Goal: Task Accomplishment & Management: Use online tool/utility

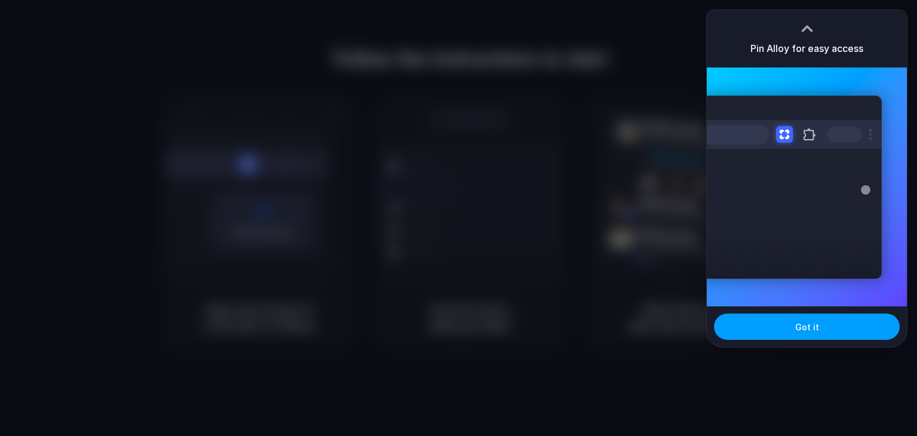
click at [786, 329] on button "Got it" at bounding box center [807, 327] width 186 height 26
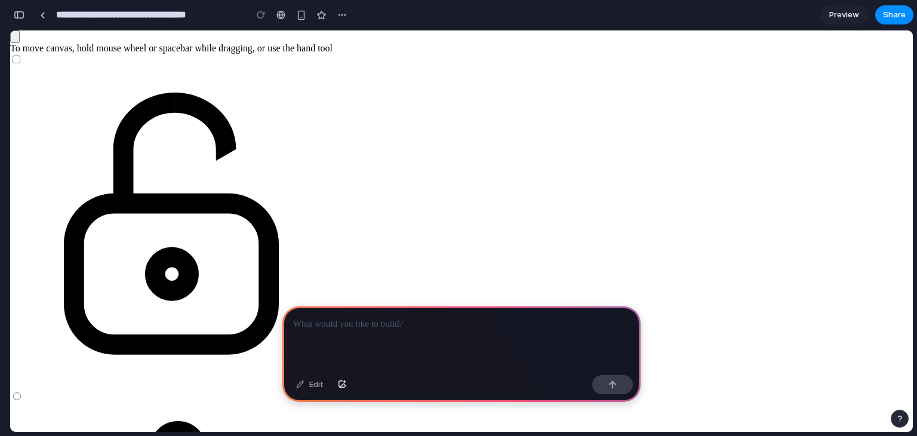
click at [430, 317] on p at bounding box center [461, 324] width 337 height 14
click at [848, 19] on span "Preview" at bounding box center [845, 15] width 30 height 12
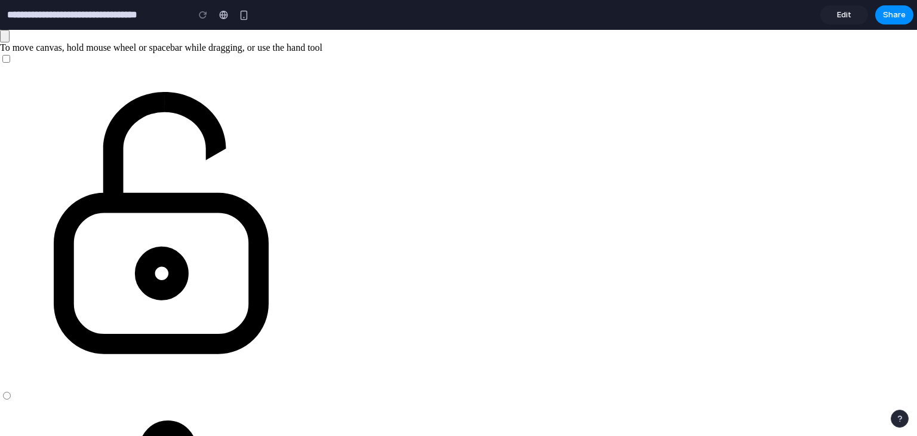
click at [848, 19] on span "Edit" at bounding box center [844, 15] width 14 height 12
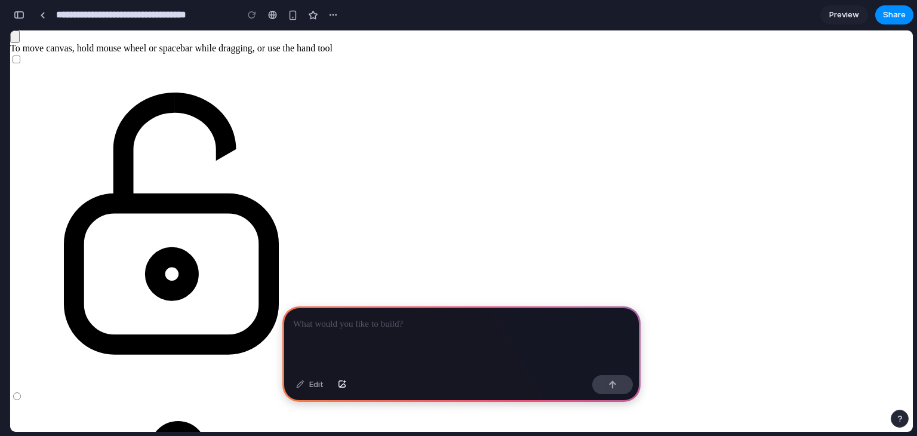
click at [20, 16] on div "button" at bounding box center [19, 15] width 11 height 8
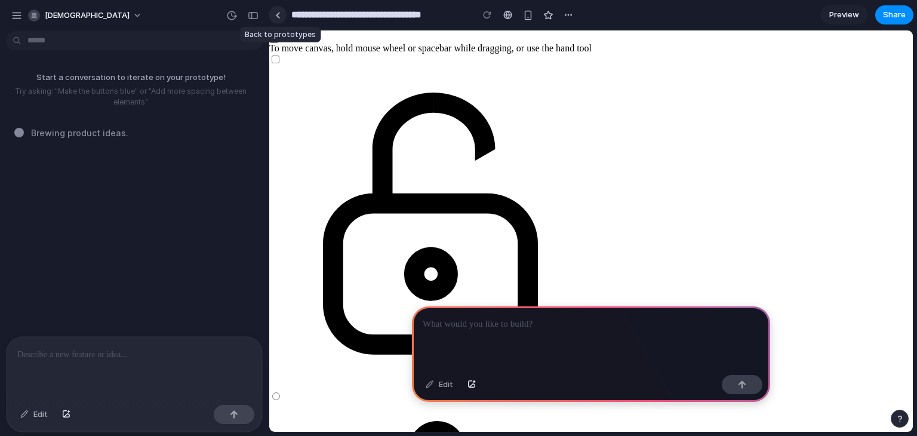
click at [273, 12] on link at bounding box center [278, 15] width 18 height 18
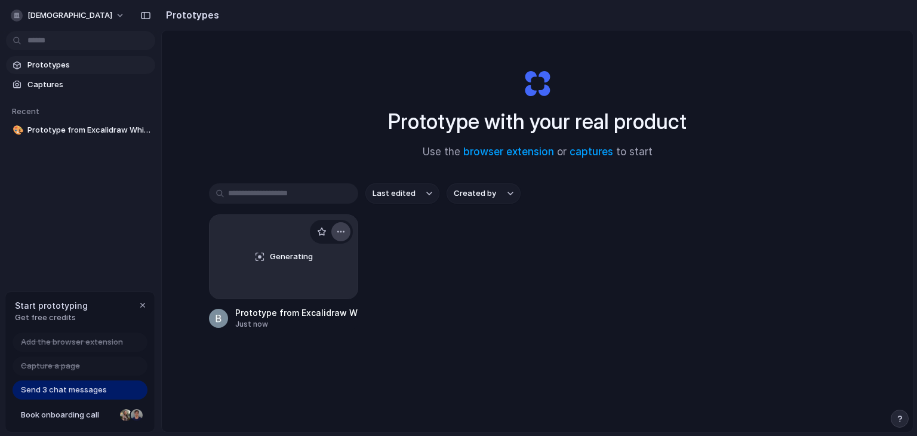
click at [337, 226] on button "button" at bounding box center [341, 231] width 19 height 19
click at [314, 311] on li "Delete" at bounding box center [304, 315] width 85 height 19
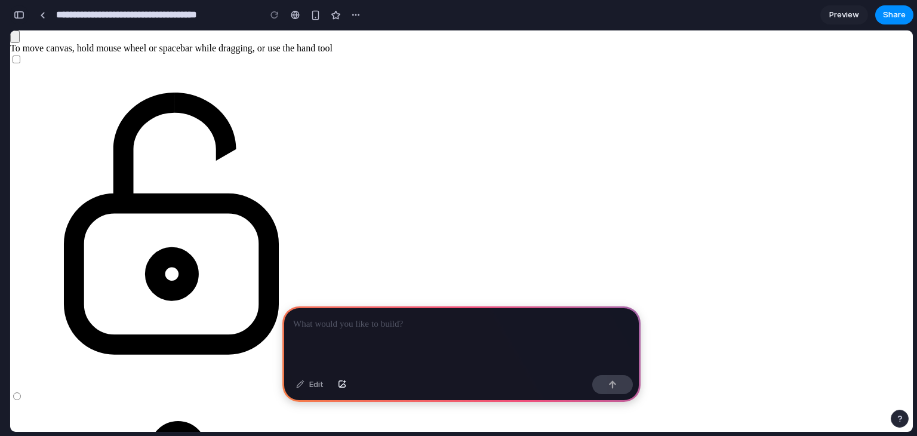
click at [11, 19] on button "button" at bounding box center [19, 14] width 19 height 19
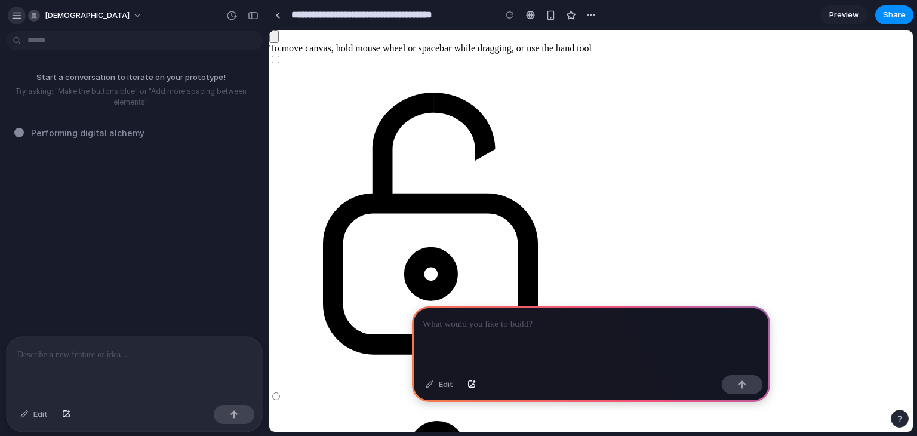
click at [16, 17] on div "button" at bounding box center [16, 15] width 11 height 11
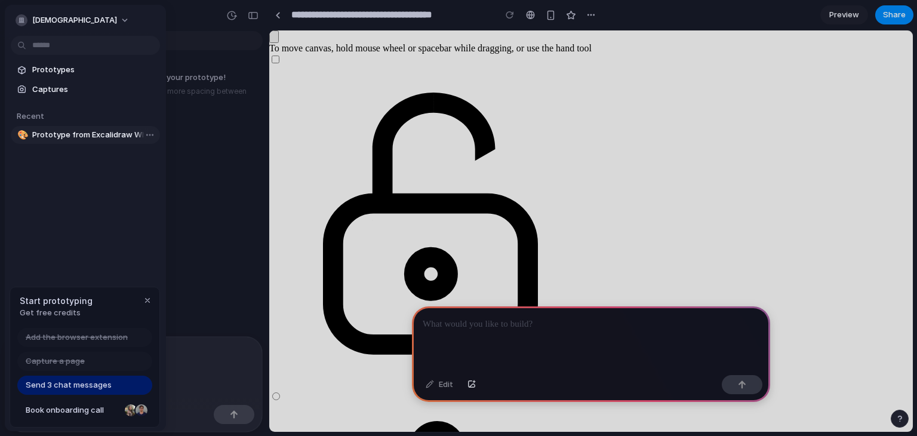
click at [89, 132] on span "Prototype from Excalidraw Whiteboard v2" at bounding box center [93, 135] width 123 height 12
click at [142, 137] on body "**********" at bounding box center [458, 218] width 917 height 436
click at [170, 192] on span "Delete" at bounding box center [164, 198] width 25 height 12
click at [148, 134] on body "**********" at bounding box center [458, 218] width 917 height 436
click at [174, 195] on span "Delete" at bounding box center [164, 198] width 25 height 12
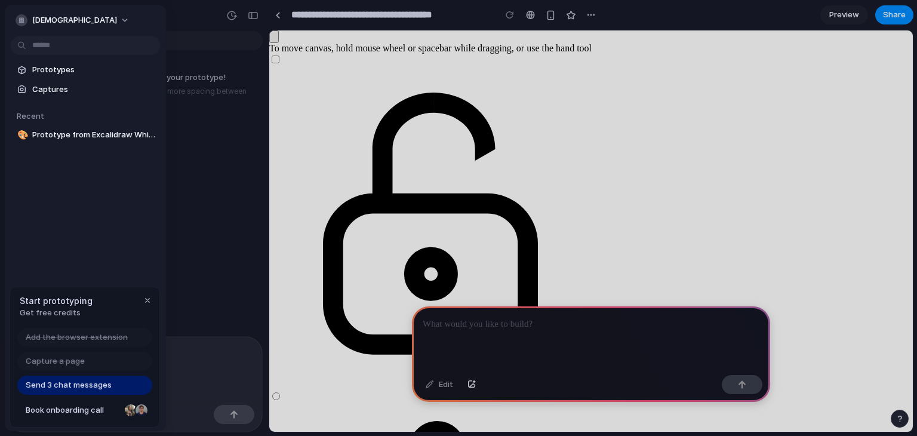
click at [281, 17] on div at bounding box center [458, 218] width 917 height 436
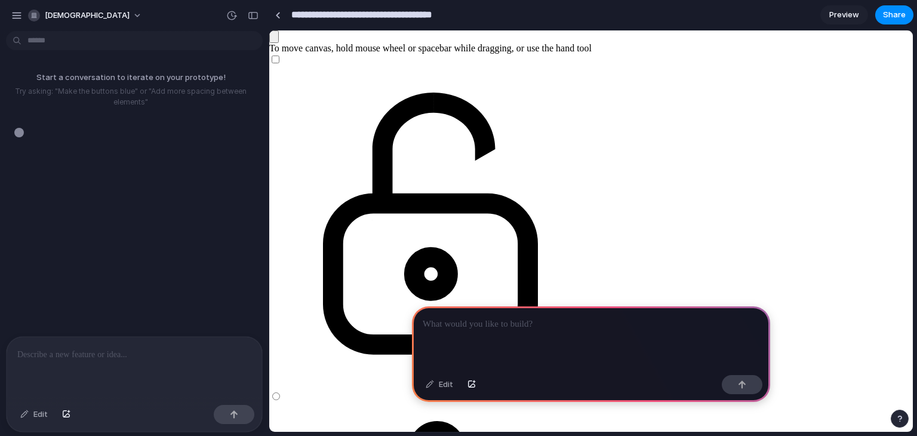
click at [299, 20] on input "**********" at bounding box center [390, 15] width 202 height 22
click at [279, 17] on div at bounding box center [277, 15] width 5 height 7
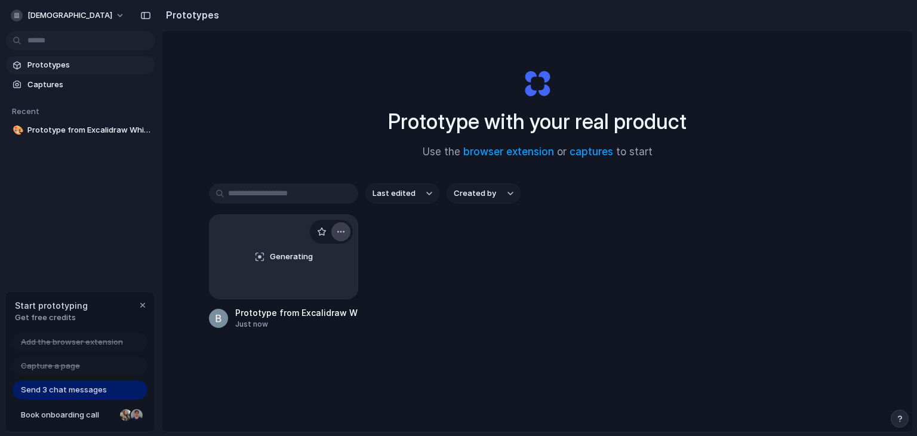
click at [336, 234] on div "button" at bounding box center [341, 232] width 10 height 10
click at [326, 316] on li "Delete" at bounding box center [304, 315] width 85 height 19
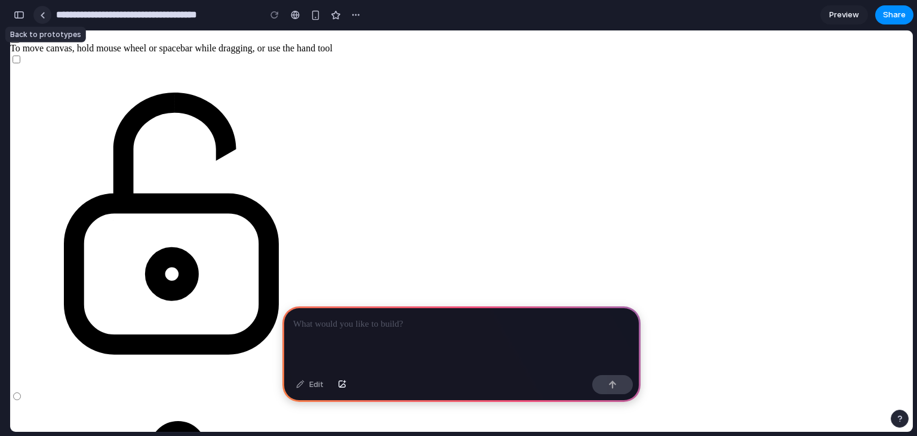
click at [44, 17] on div at bounding box center [42, 15] width 5 height 7
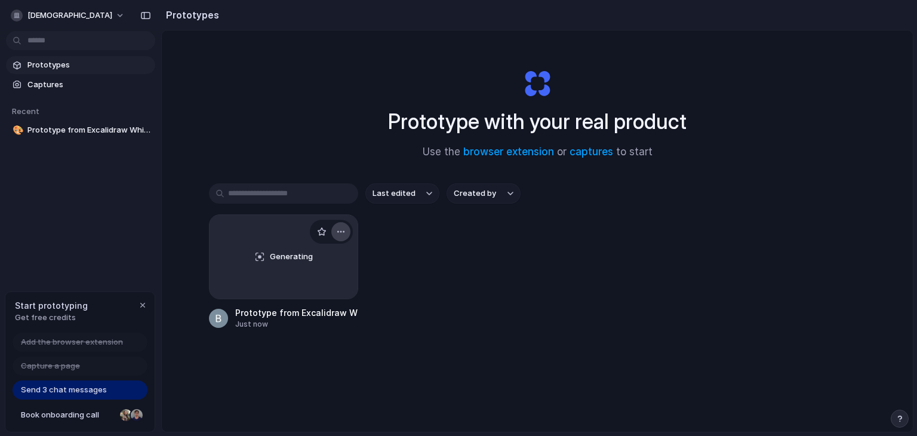
click at [339, 232] on div "button" at bounding box center [341, 232] width 10 height 10
click at [316, 311] on li "Delete" at bounding box center [304, 315] width 85 height 19
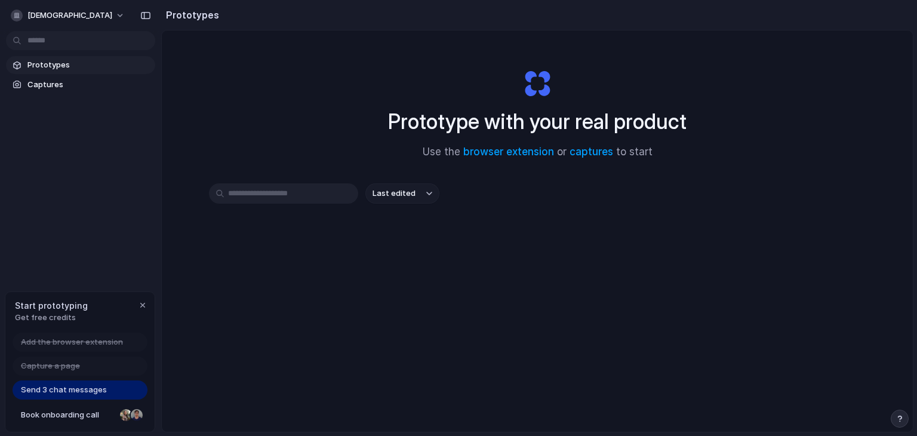
click at [393, 192] on span "Last edited" at bounding box center [394, 194] width 43 height 12
click at [210, 76] on div "Prototype with your real product Use the browser extension or captures to start…" at bounding box center [537, 262] width 751 height 465
click at [146, 19] on div "button" at bounding box center [145, 15] width 11 height 8
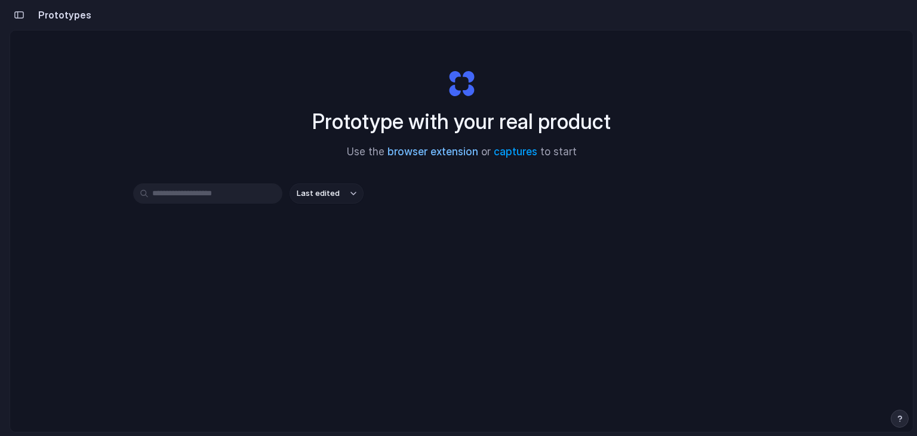
click at [440, 156] on link "browser extension" at bounding box center [433, 152] width 91 height 12
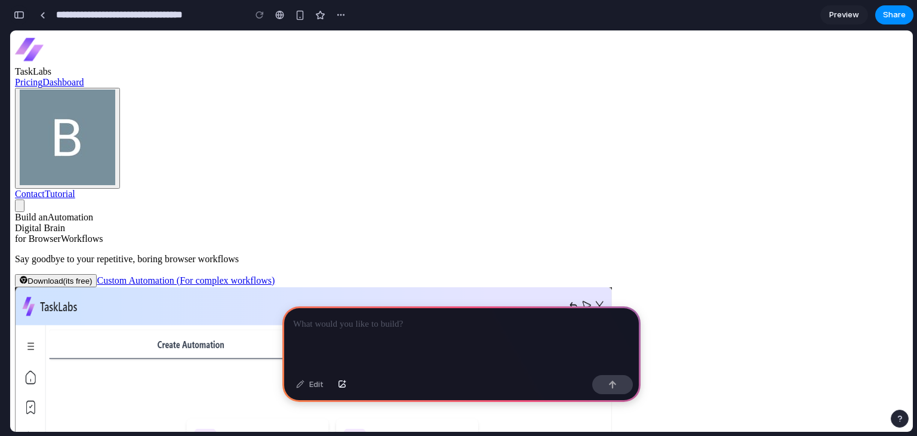
click at [17, 17] on div "button" at bounding box center [19, 15] width 11 height 8
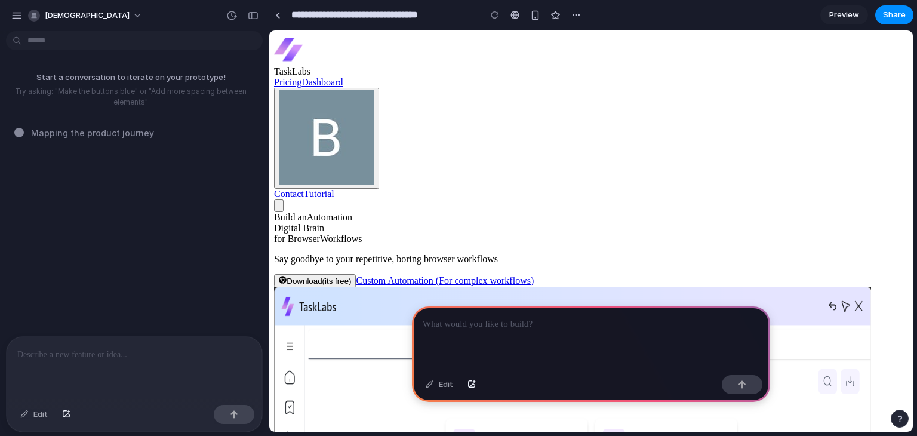
click at [447, 324] on p at bounding box center [591, 324] width 337 height 14
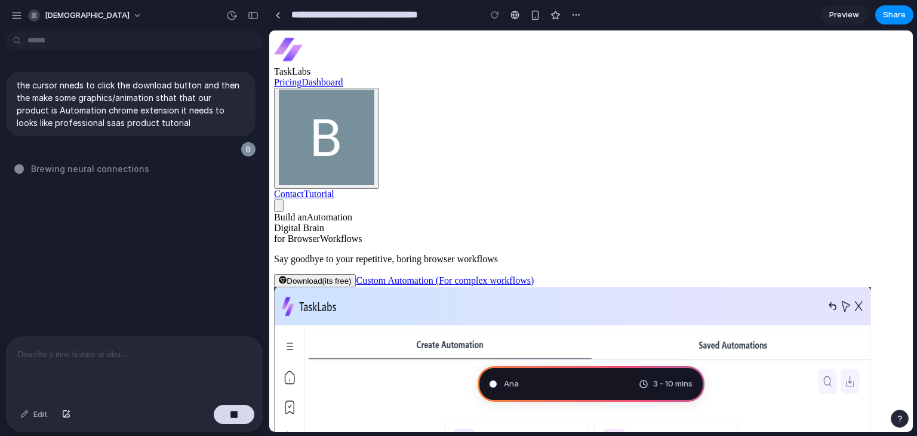
type input "**********"
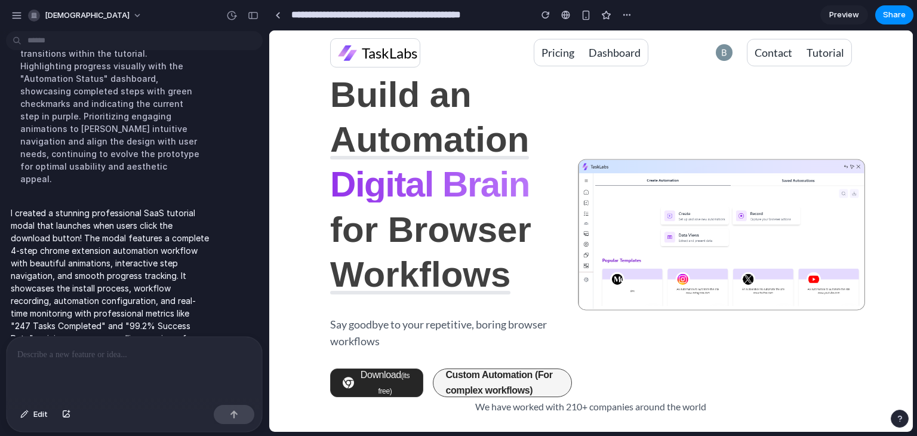
click at [846, 13] on span "Preview" at bounding box center [845, 15] width 30 height 12
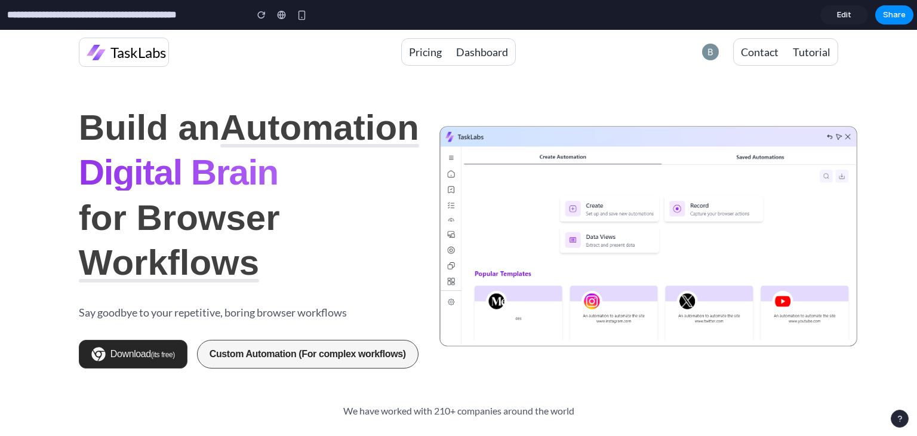
click at [852, 11] on link "Edit" at bounding box center [845, 14] width 48 height 19
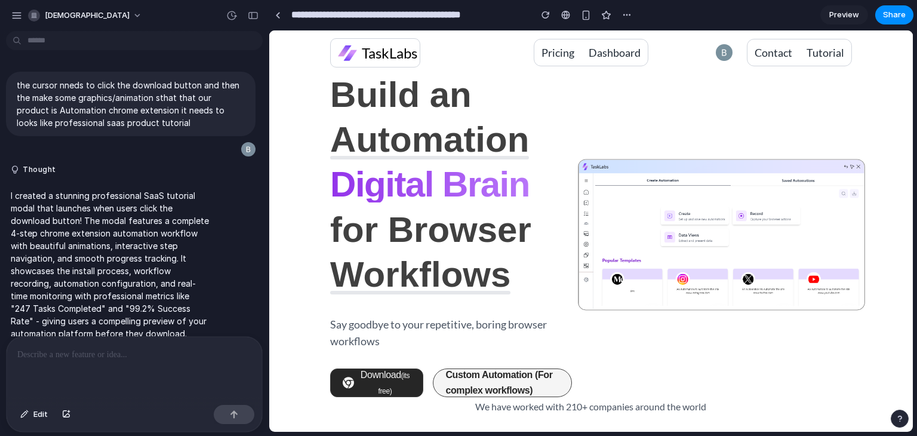
click at [159, 263] on p "I created a stunning professional SaaS tutorial modal that launches when users …" at bounding box center [111, 264] width 200 height 151
click at [380, 382] on span "Download (its free)" at bounding box center [385, 383] width 54 height 33
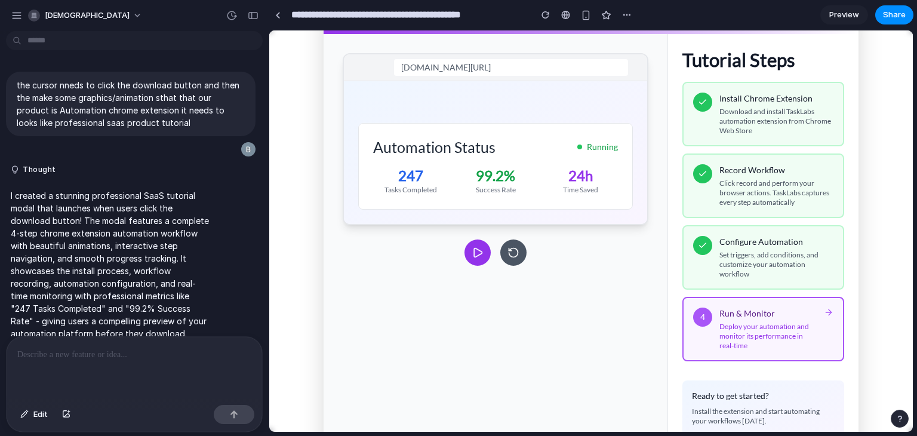
scroll to position [462, 0]
click at [474, 253] on icon at bounding box center [478, 252] width 8 height 9
click at [513, 250] on icon at bounding box center [514, 253] width 12 height 12
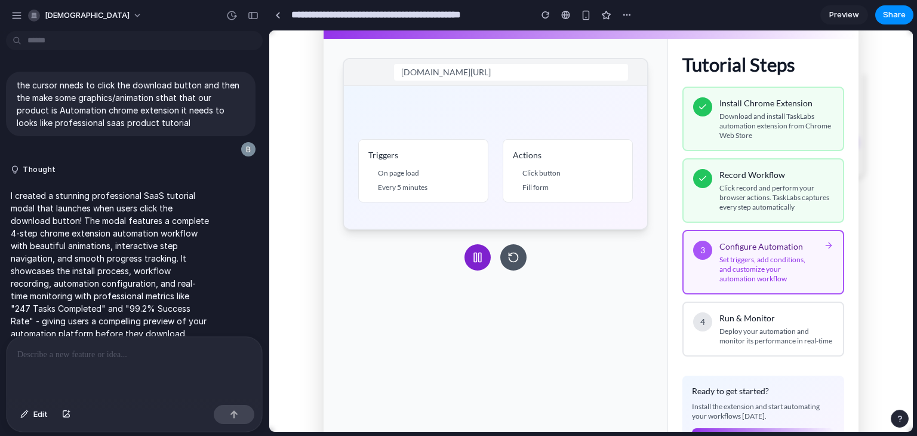
click at [861, 13] on link "Preview" at bounding box center [845, 14] width 48 height 19
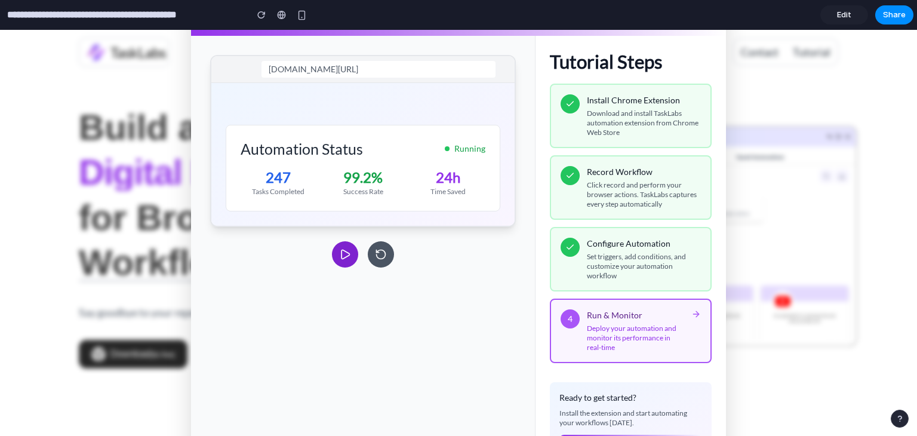
click at [339, 260] on icon at bounding box center [345, 254] width 12 height 12
click at [387, 258] on button at bounding box center [381, 254] width 26 height 26
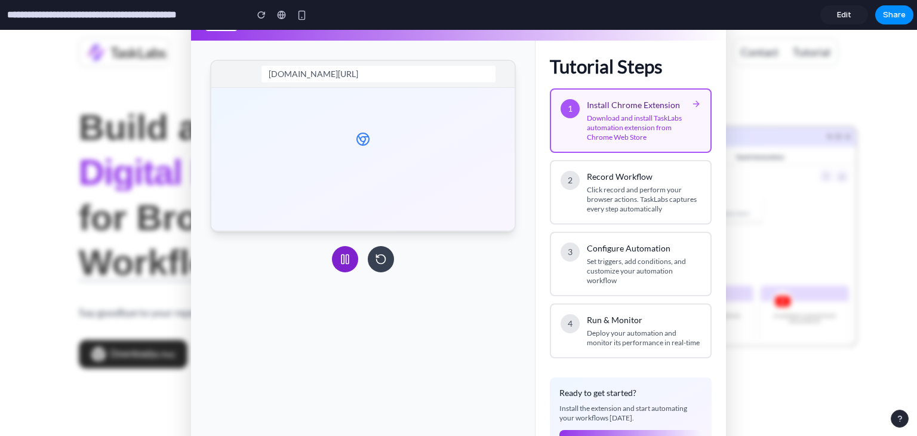
click at [387, 258] on button at bounding box center [381, 259] width 26 height 26
click at [90, 270] on div "TaskLabs Chrome Extension Tutorial tasklabs.com/automation Installing TaskLabs …" at bounding box center [458, 233] width 917 height 406
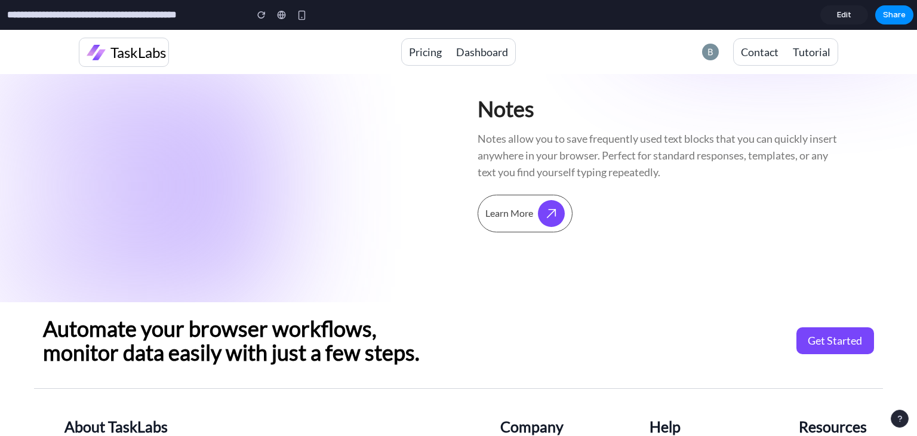
scroll to position [1958, 0]
